Goal: Transaction & Acquisition: Obtain resource

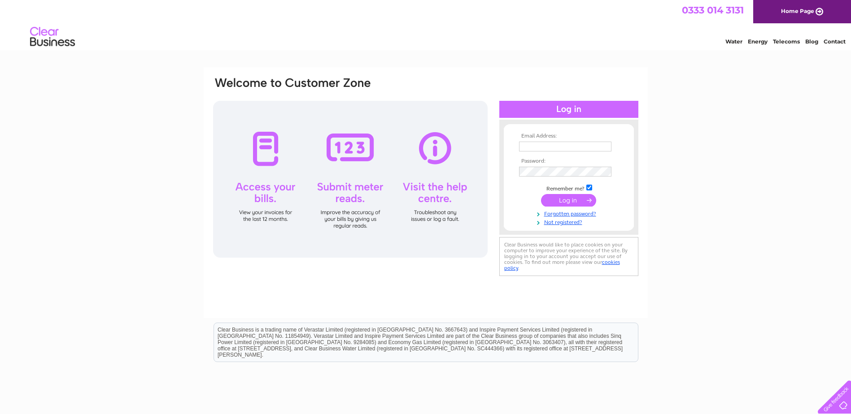
type input "[EMAIL_ADDRESS][DOMAIN_NAME]"
click at [580, 205] on input "submit" at bounding box center [568, 200] width 55 height 13
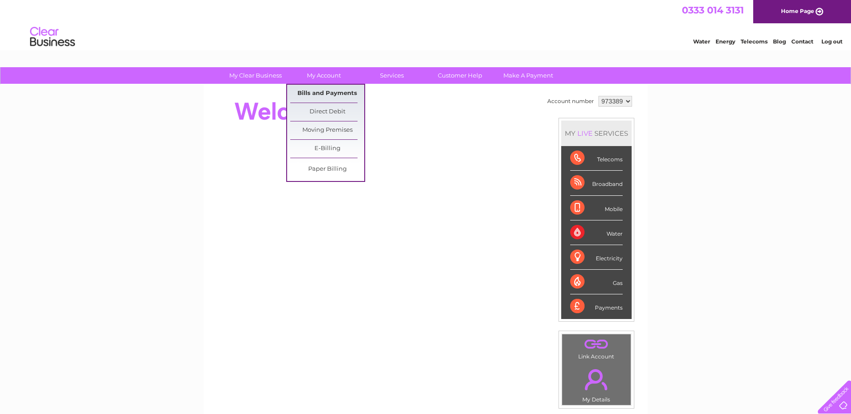
click at [326, 97] on link "Bills and Payments" at bounding box center [327, 94] width 74 height 18
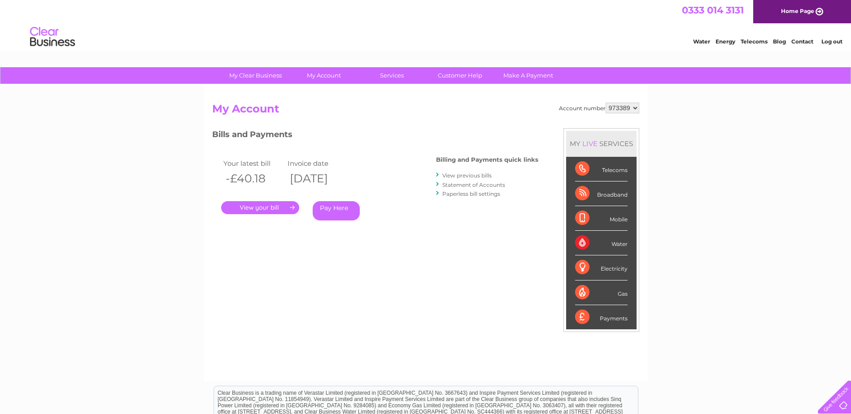
click at [630, 108] on select "973389 976659" at bounding box center [622, 108] width 34 height 11
select select "976659"
click at [605, 103] on select "973389 976659" at bounding box center [622, 108] width 34 height 11
click at [262, 209] on link "." at bounding box center [260, 207] width 78 height 13
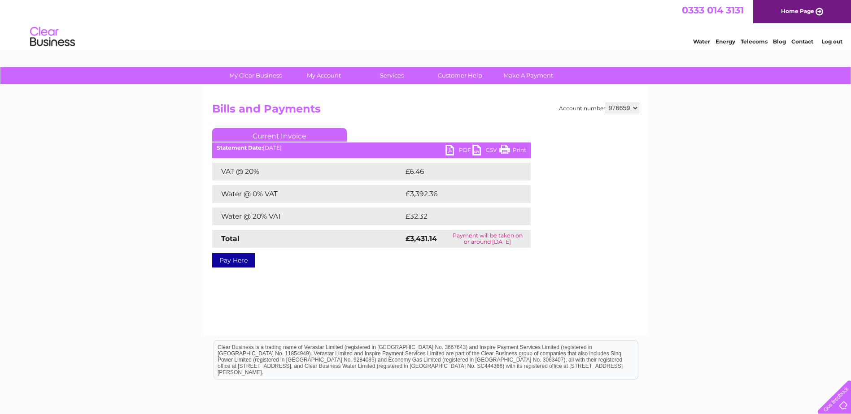
click at [456, 146] on link "PDF" at bounding box center [458, 151] width 27 height 13
